Goal: Transaction & Acquisition: Purchase product/service

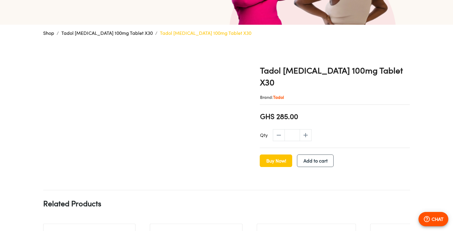
scroll to position [115, 0]
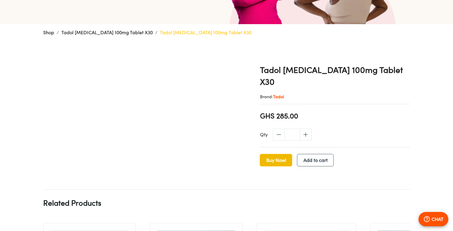
click at [282, 156] on span "Buy Now!" at bounding box center [276, 160] width 20 height 8
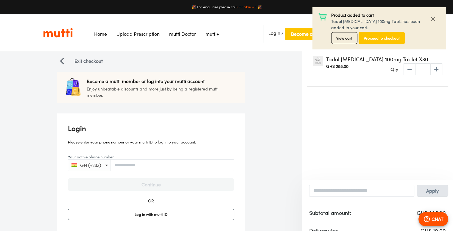
scroll to position [45, 0]
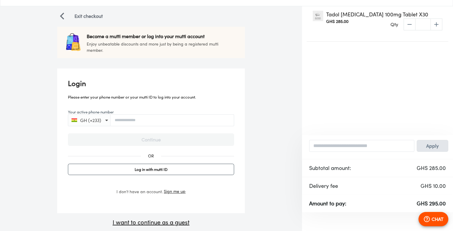
click at [186, 224] on p "I want to continue as a guest" at bounding box center [151, 222] width 188 height 9
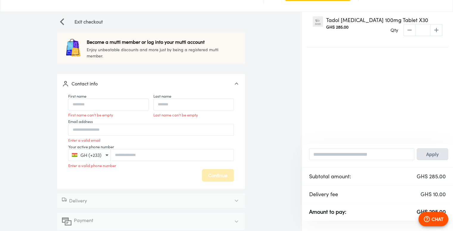
scroll to position [48, 0]
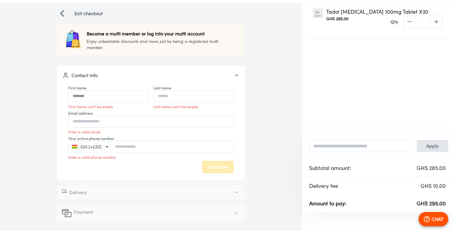
click at [119, 97] on input "First name" at bounding box center [108, 95] width 80 height 13
click at [169, 96] on input "Last name" at bounding box center [194, 95] width 80 height 13
click at [106, 96] on input "********" at bounding box center [108, 95] width 80 height 13
type input "***"
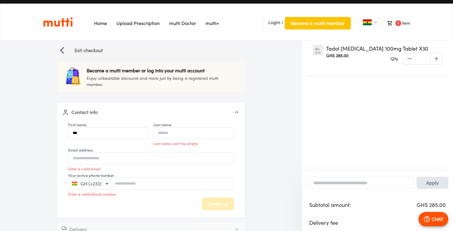
scroll to position [10, 0]
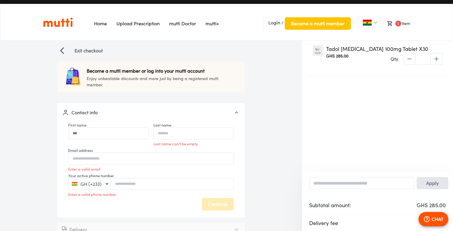
click at [400, 24] on span "1" at bounding box center [398, 24] width 6 height 6
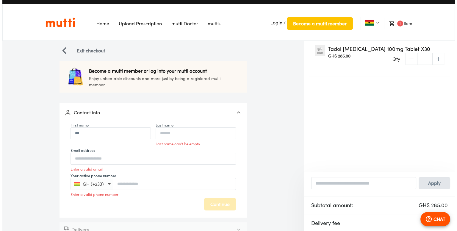
scroll to position [48, 0]
